Goal: Find specific page/section: Find specific page/section

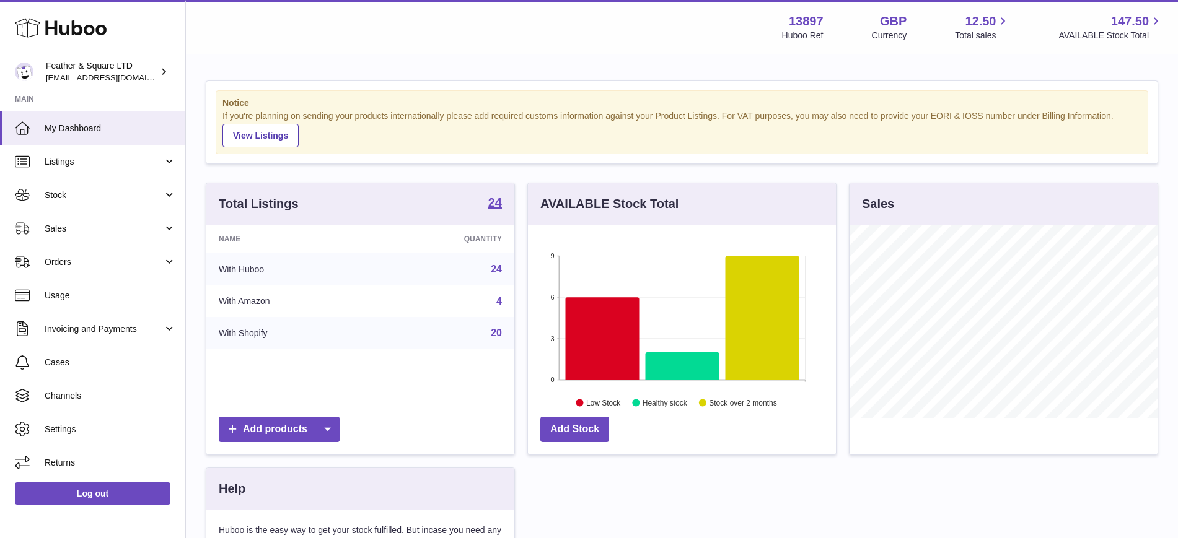
scroll to position [193, 308]
click at [28, 229] on icon at bounding box center [22, 228] width 15 height 15
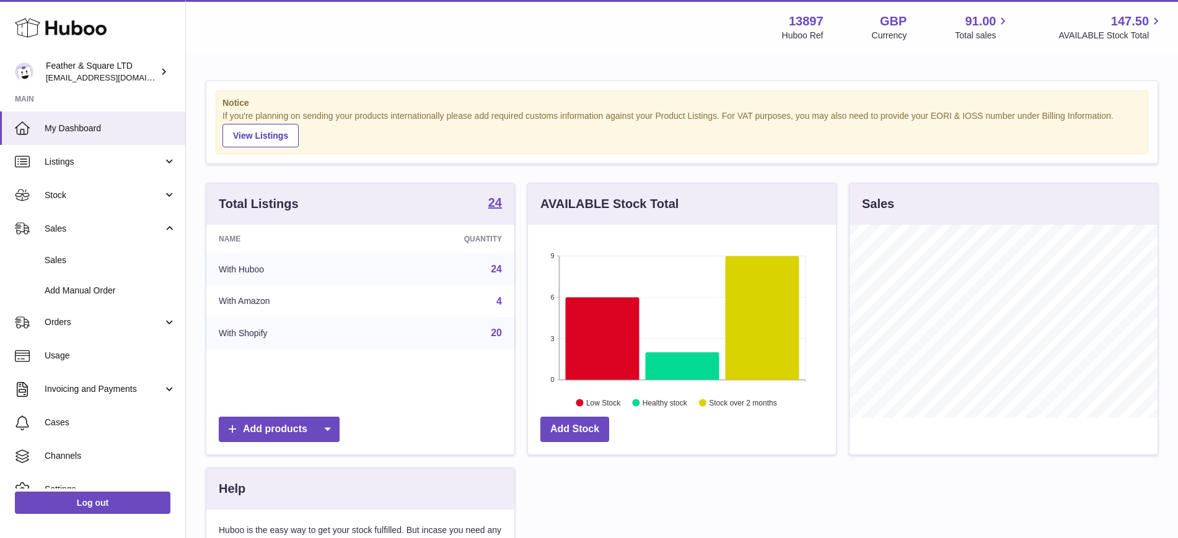
click at [55, 256] on span "Sales" at bounding box center [110, 261] width 131 height 12
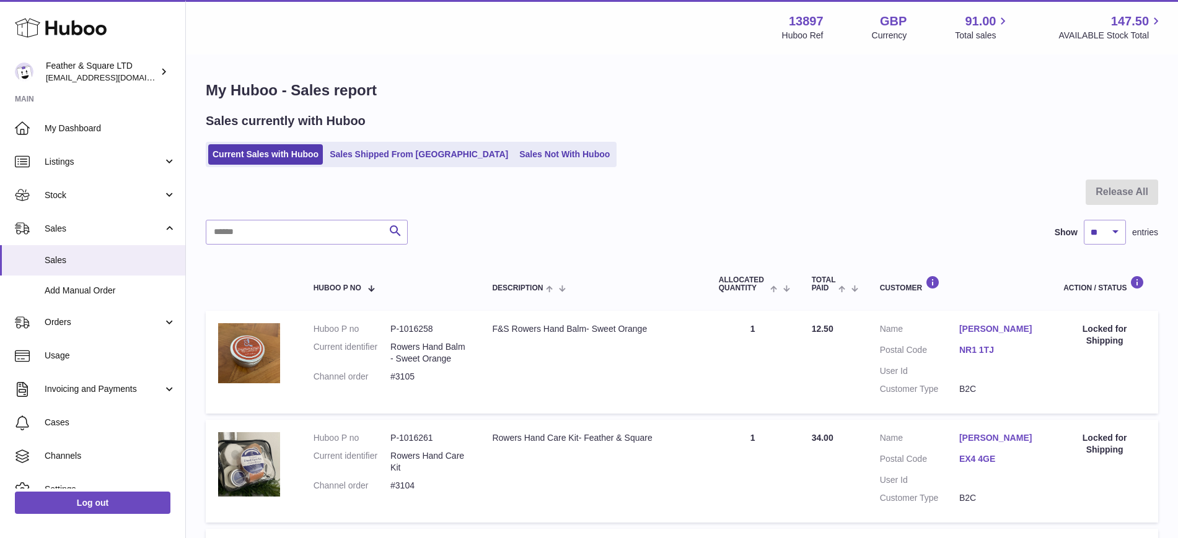
click at [515, 159] on link "Sales Not With Huboo" at bounding box center [564, 154] width 99 height 20
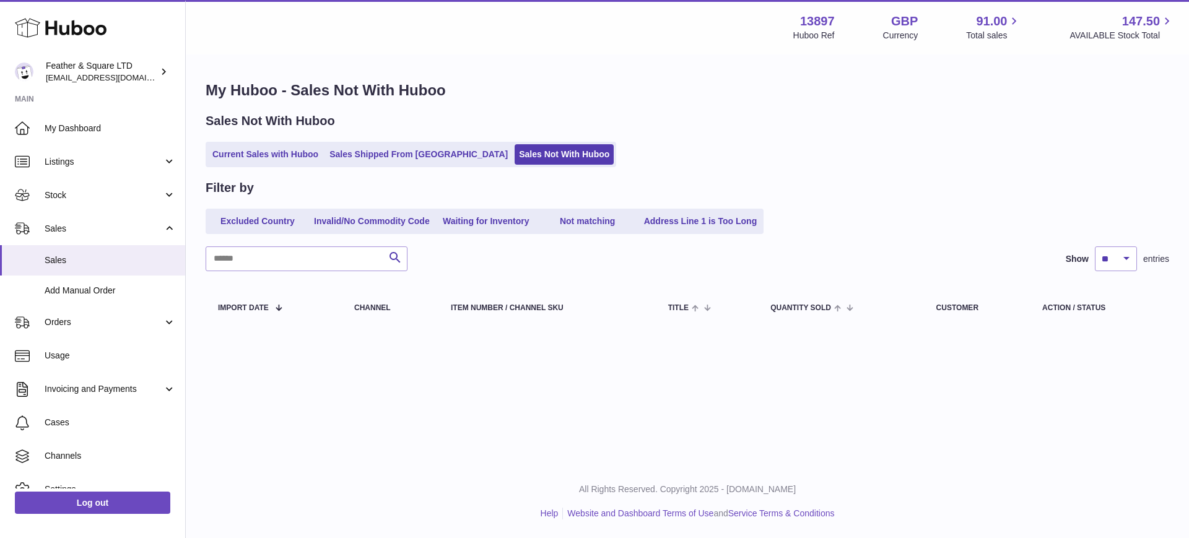
click at [269, 154] on link "Current Sales with Huboo" at bounding box center [265, 154] width 115 height 20
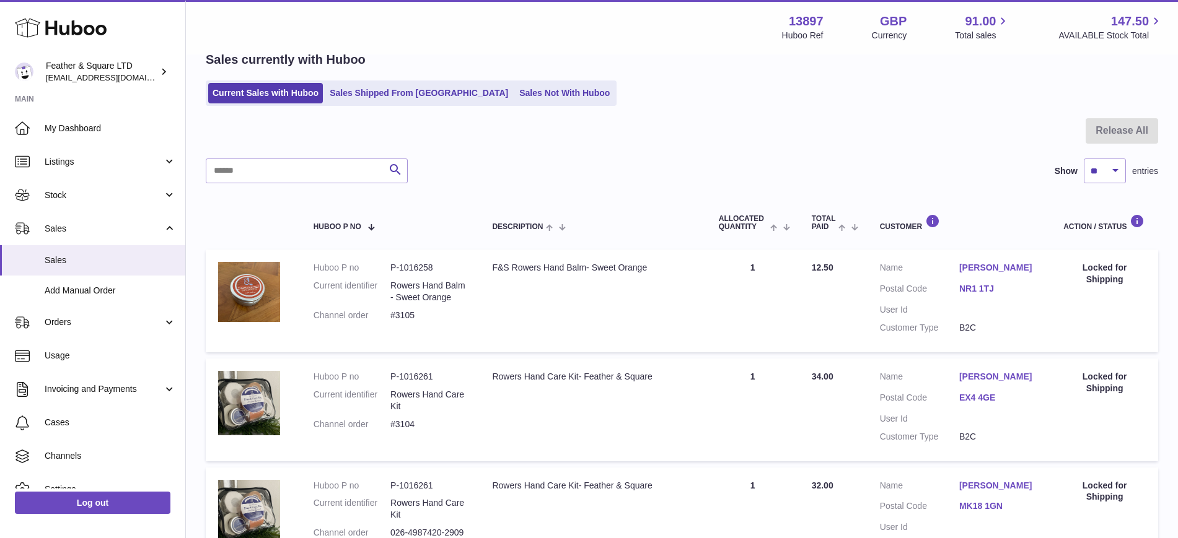
scroll to position [73, 0]
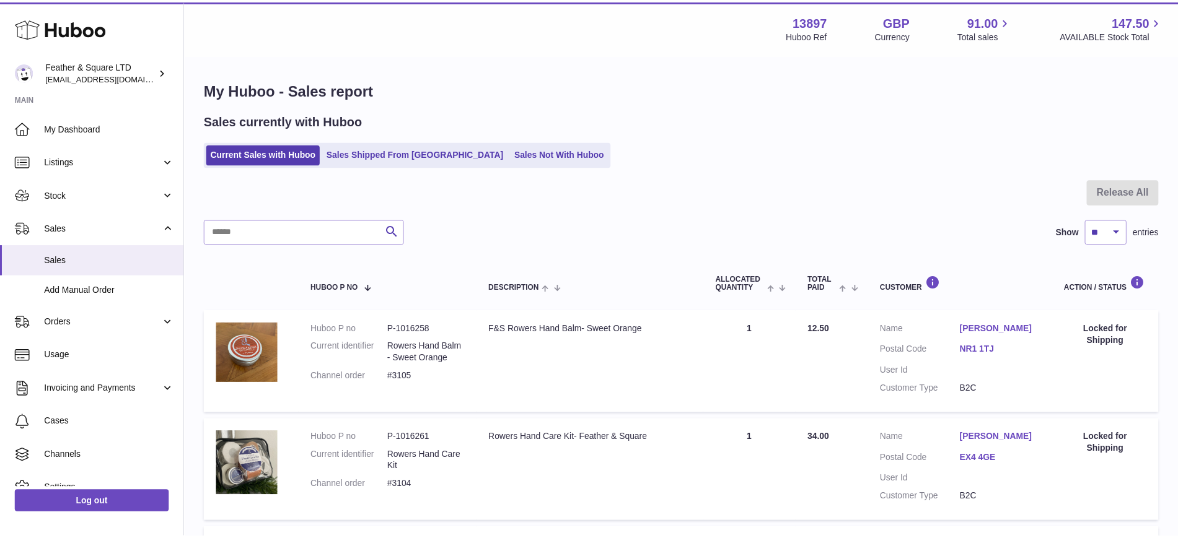
scroll to position [73, 0]
